Goal: Task Accomplishment & Management: Manage account settings

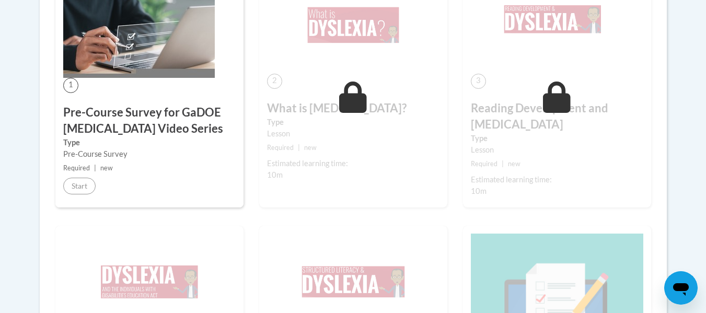
scroll to position [305, 0]
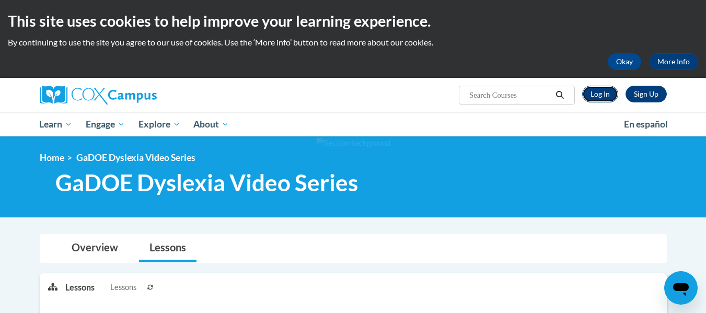
click at [607, 91] on link "Log In" at bounding box center [600, 94] width 36 height 17
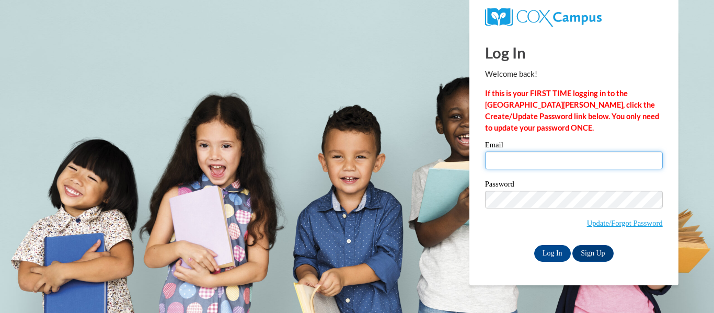
click at [594, 163] on input "Email" at bounding box center [574, 161] width 178 height 18
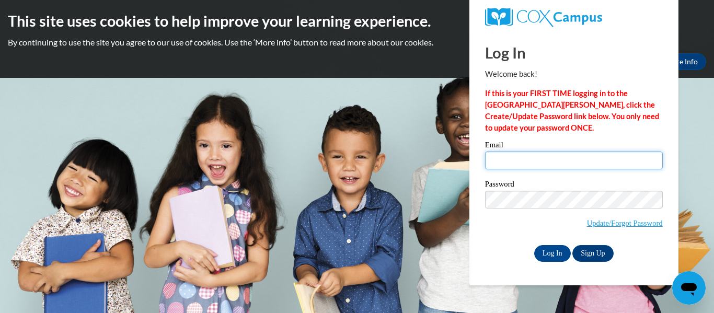
type input "jwhite@kusd.edu"
click at [581, 189] on label "Password" at bounding box center [574, 185] width 178 height 10
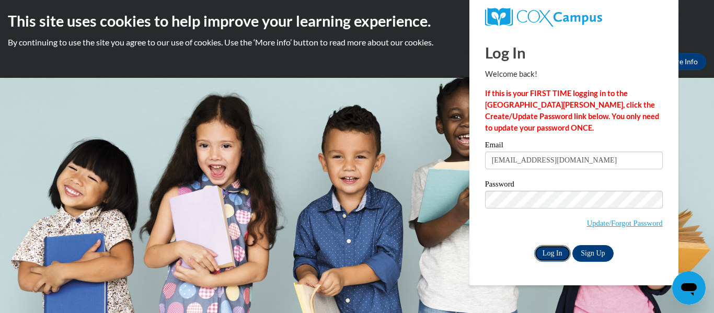
click at [559, 249] on input "Log In" at bounding box center [552, 253] width 37 height 17
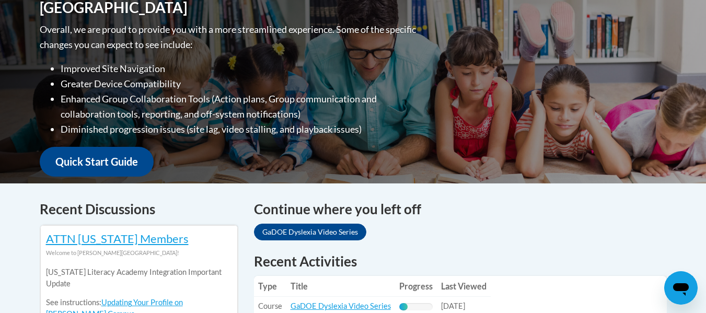
scroll to position [314, 0]
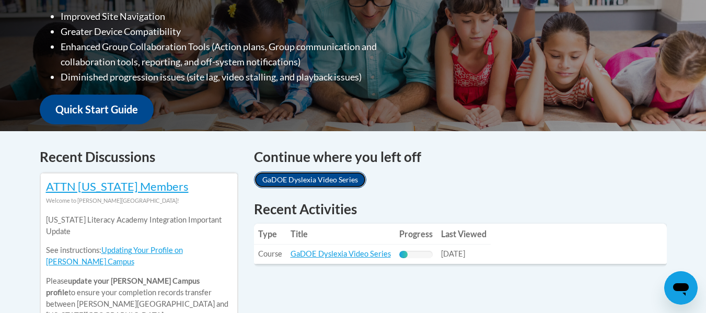
click at [286, 181] on link "GaDOE Dyslexia Video Series" at bounding box center [310, 179] width 112 height 17
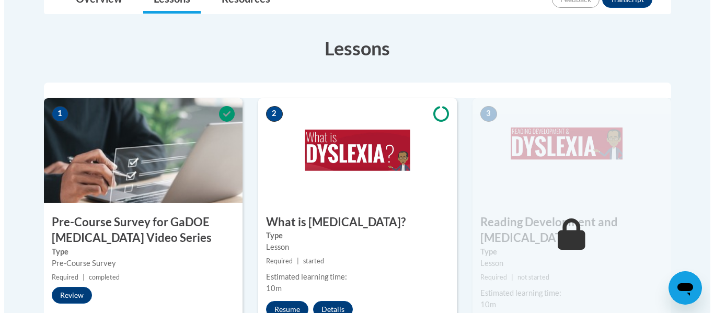
scroll to position [293, 0]
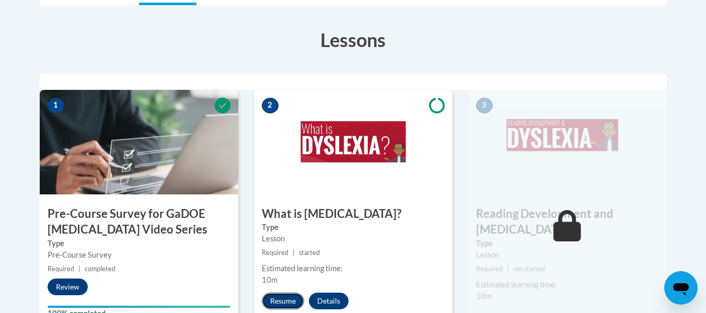
click at [287, 296] on button "Resume" at bounding box center [283, 301] width 42 height 17
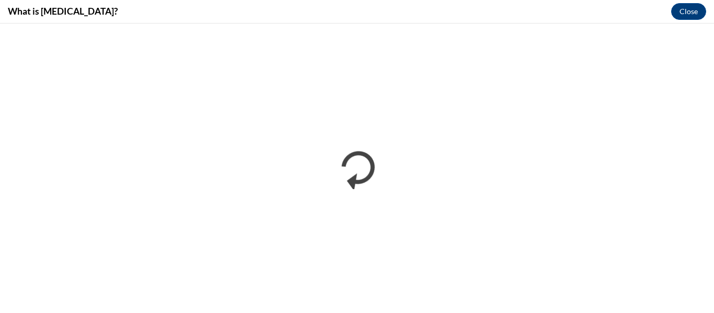
scroll to position [0, 0]
